Goal: Information Seeking & Learning: Find specific page/section

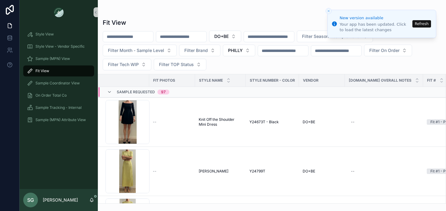
click at [427, 24] on button "Refresh" at bounding box center [421, 23] width 19 height 7
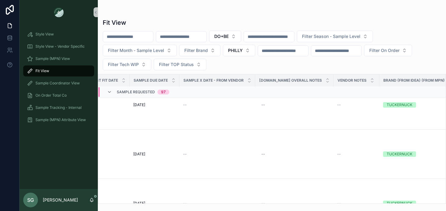
scroll to position [2739, 489]
click at [354, 37] on span "Filter Season - Sample Level" at bounding box center [331, 36] width 58 height 6
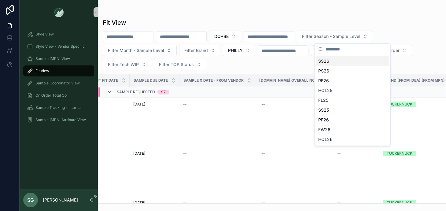
click at [330, 61] on div "SS26" at bounding box center [352, 61] width 73 height 10
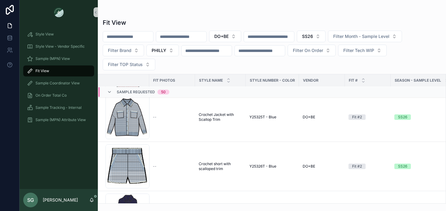
scroll to position [533, 0]
click at [124, 123] on div "Screenshot-2025-08-22-at-9.30.43-AM .png" at bounding box center [127, 117] width 44 height 44
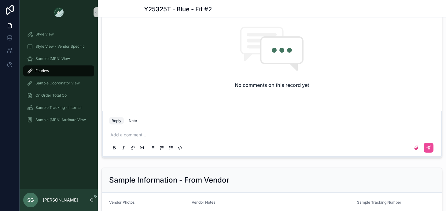
scroll to position [598, 0]
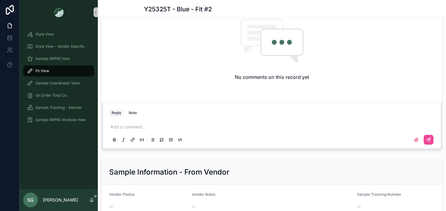
click at [128, 127] on p "scrollable content" at bounding box center [273, 127] width 326 height 6
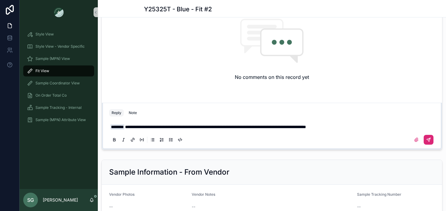
click at [429, 141] on icon "scrollable content" at bounding box center [429, 140] width 4 height 4
